Goal: Find specific page/section: Find specific page/section

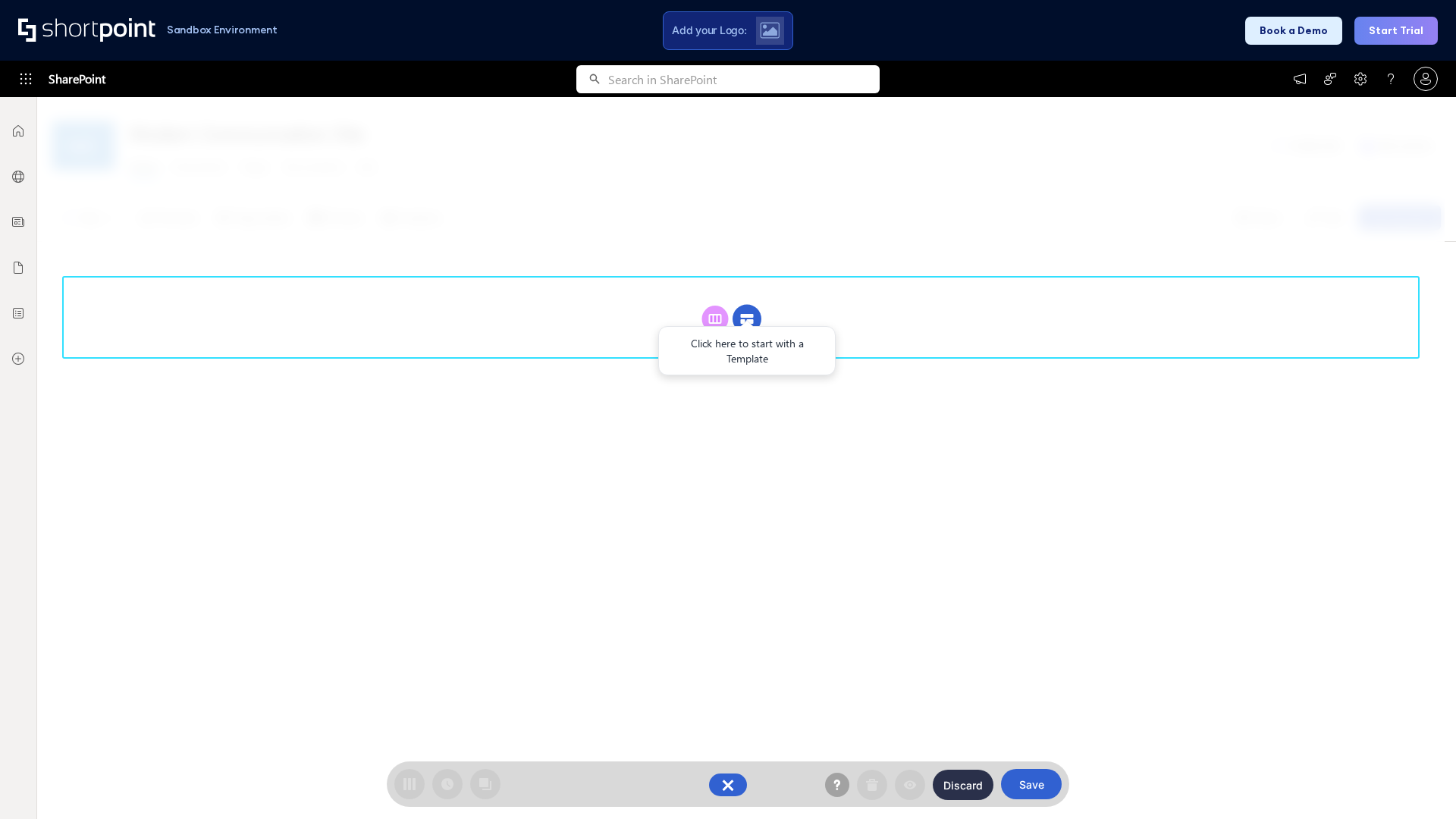
click at [747, 305] on circle at bounding box center [747, 319] width 29 height 29
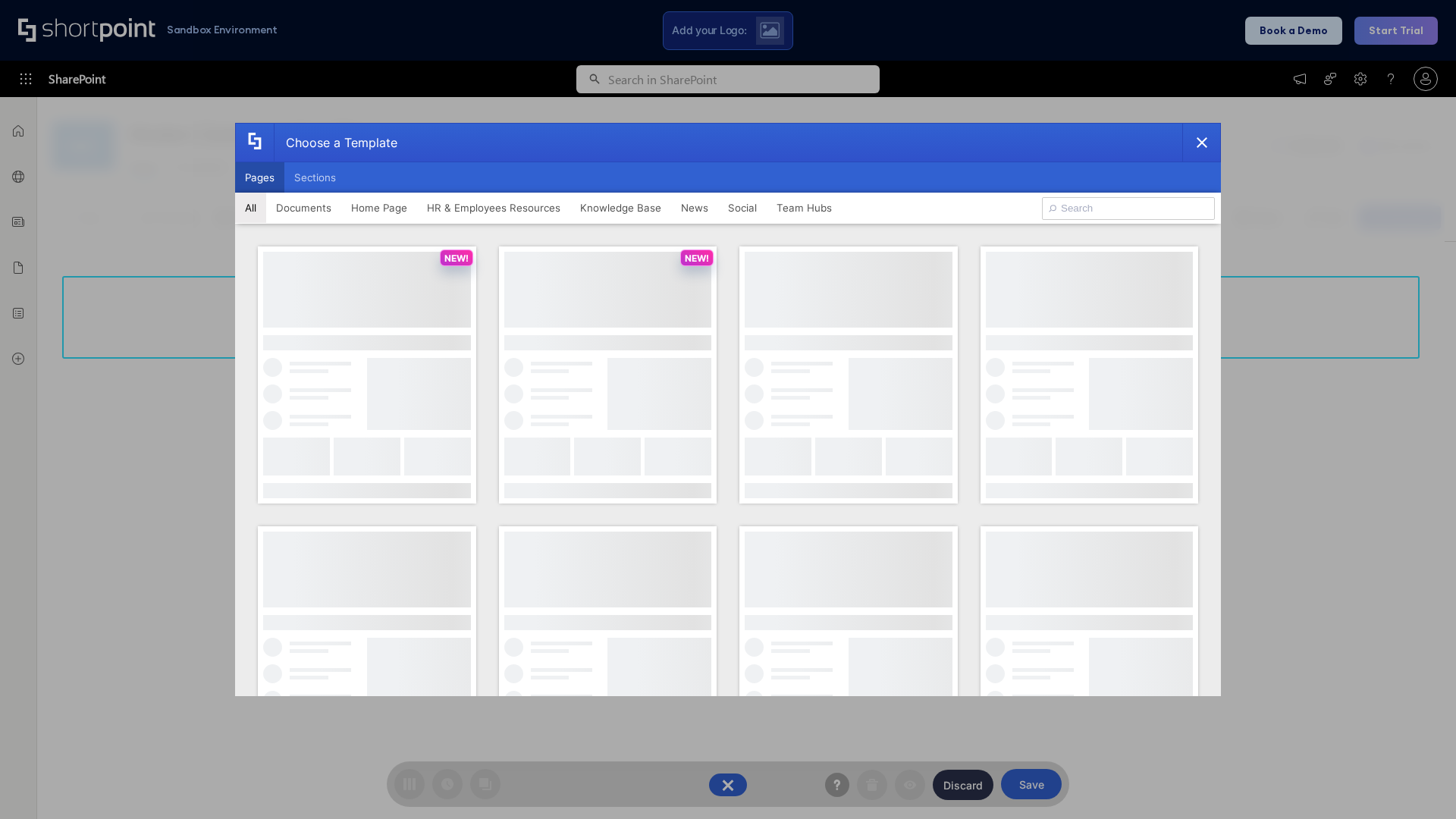
scroll to position [208, 0]
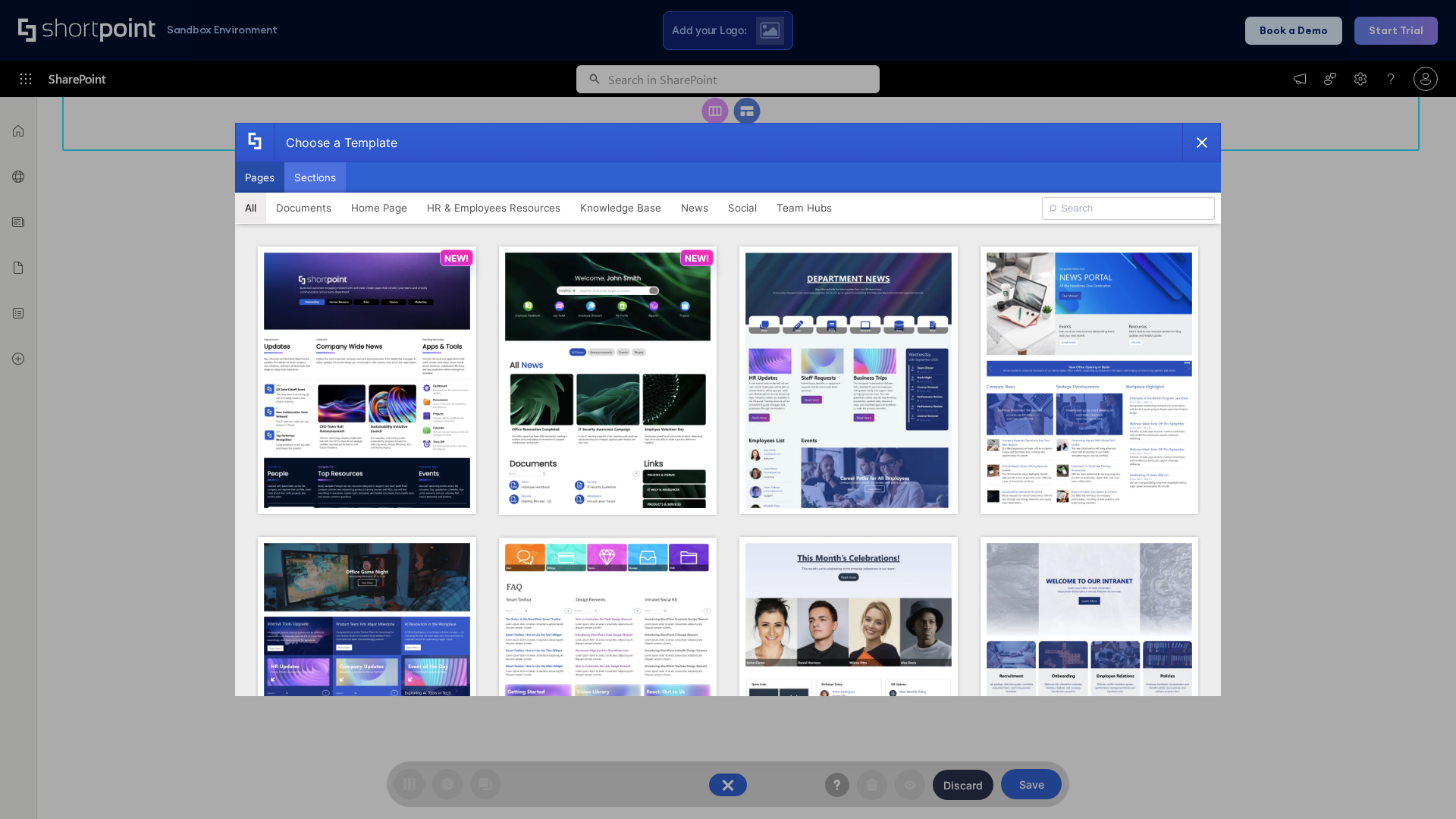
click at [315, 177] on button "Sections" at bounding box center [315, 177] width 62 height 30
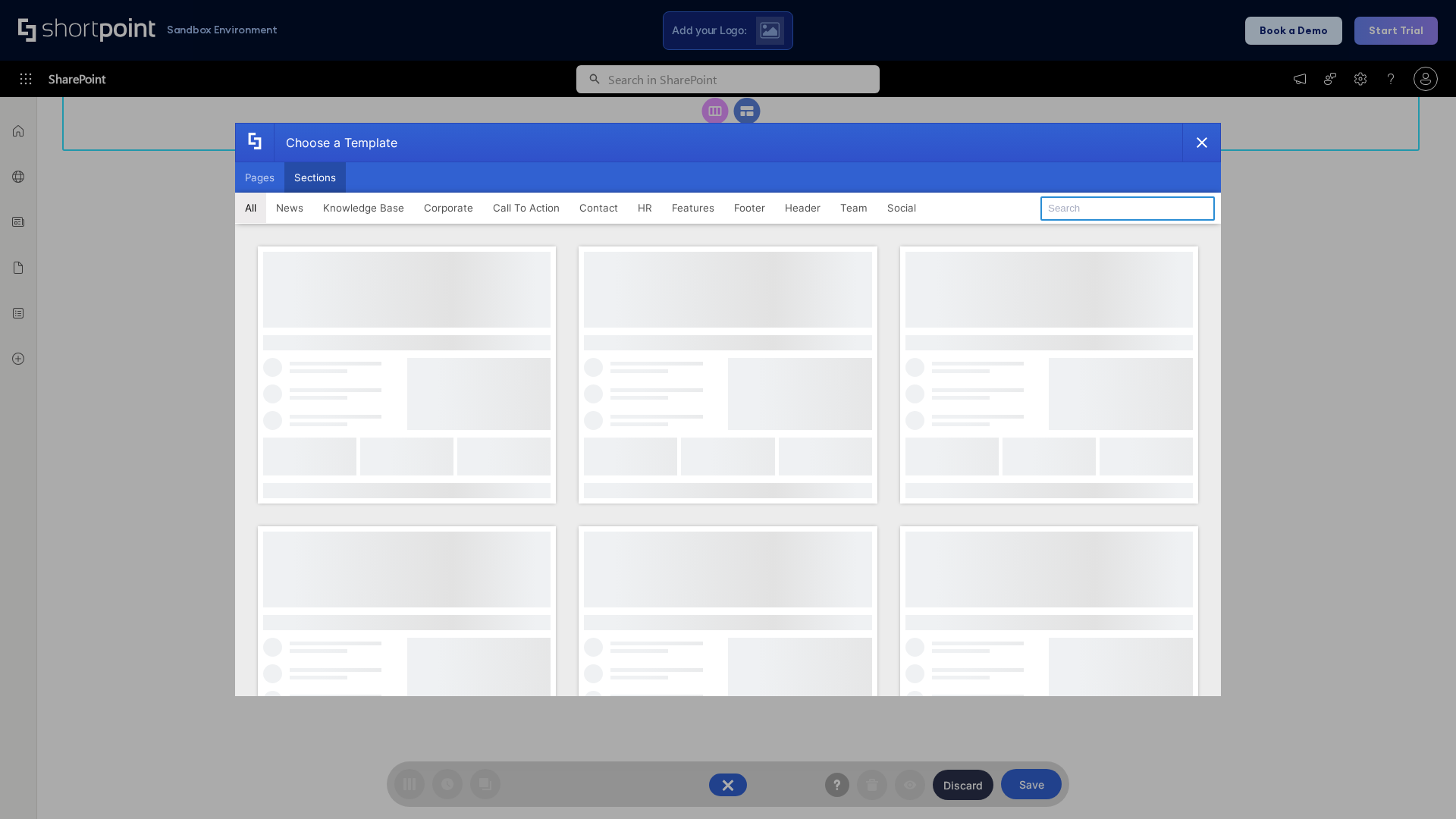
type input "Meet The Team 3"
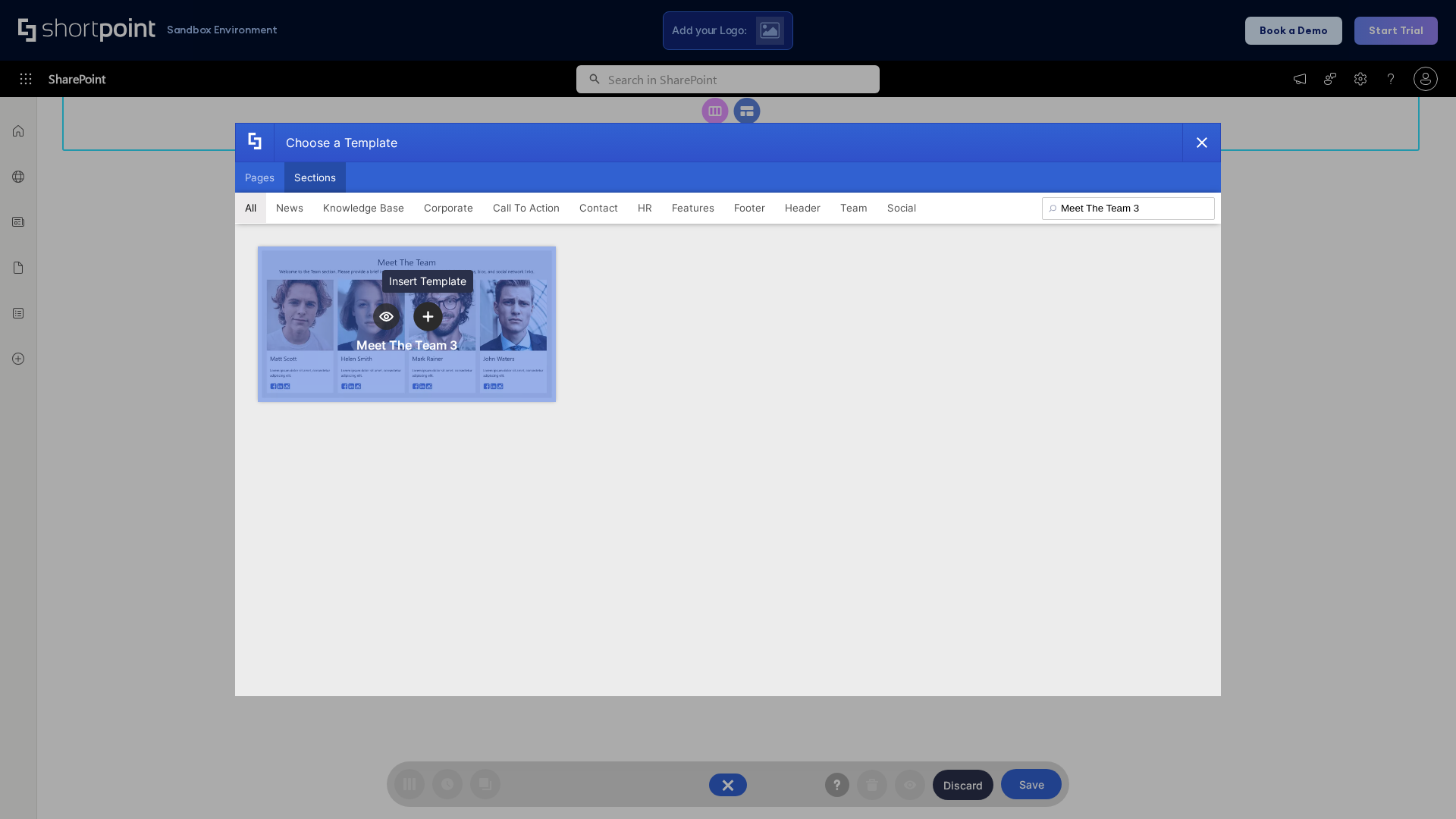
click at [427, 316] on icon "template selector" at bounding box center [427, 317] width 11 height 11
